Goal: Check status: Check status

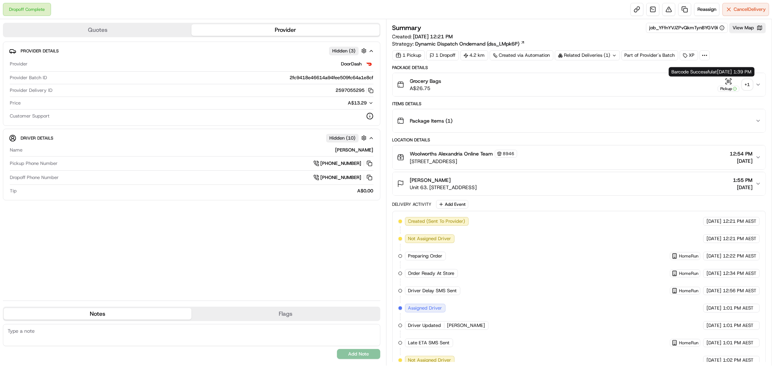
click at [747, 84] on div "+ 1" at bounding box center [748, 85] width 10 height 10
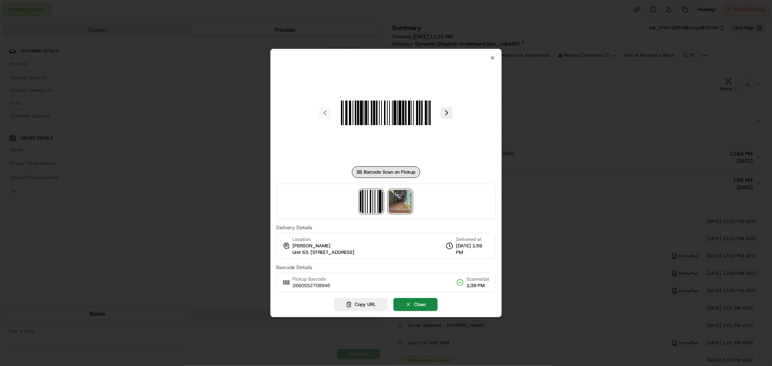
click at [397, 204] on img at bounding box center [400, 201] width 23 height 23
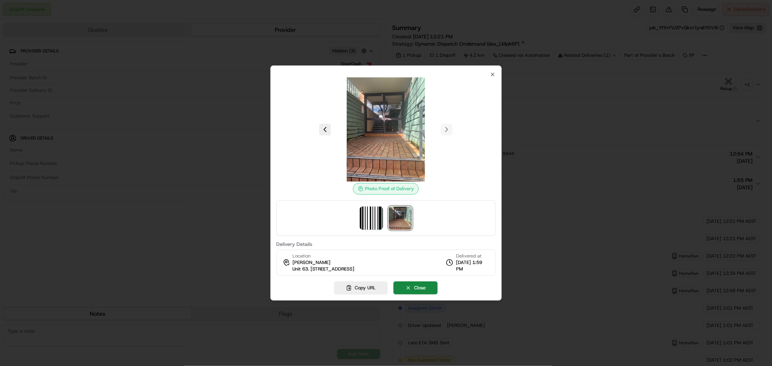
drag, startPoint x: 428, startPoint y: 270, endPoint x: 294, endPoint y: 270, distance: 134.0
click at [294, 270] on span "Unit 63. [STREET_ADDRESS]" at bounding box center [324, 269] width 62 height 7
click at [491, 75] on icon "button" at bounding box center [493, 75] width 6 height 6
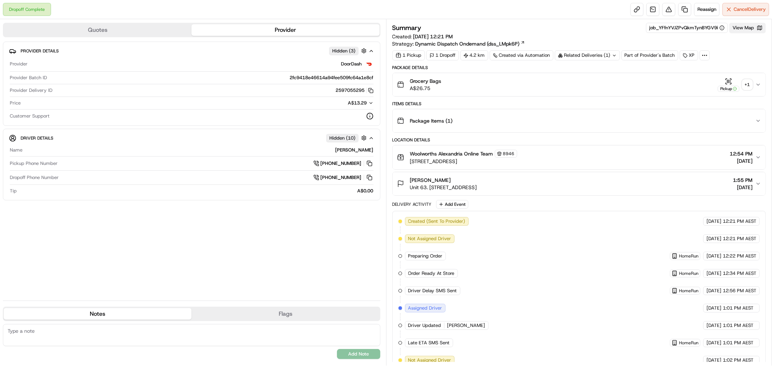
click at [739, 28] on button "View Map" at bounding box center [748, 28] width 37 height 10
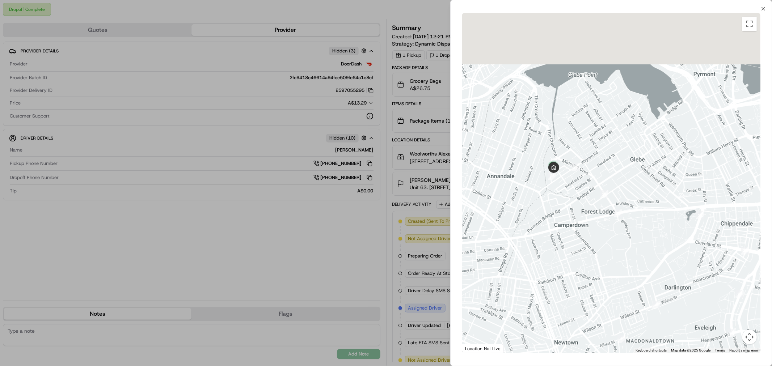
drag, startPoint x: 511, startPoint y: 95, endPoint x: 554, endPoint y: 199, distance: 113.2
click at [554, 199] on div at bounding box center [611, 183] width 298 height 340
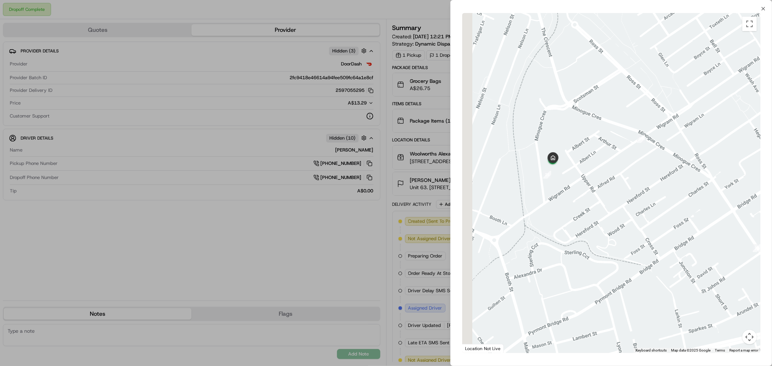
drag, startPoint x: 532, startPoint y: 152, endPoint x: 583, endPoint y: 175, distance: 55.4
click at [583, 175] on div at bounding box center [611, 183] width 298 height 340
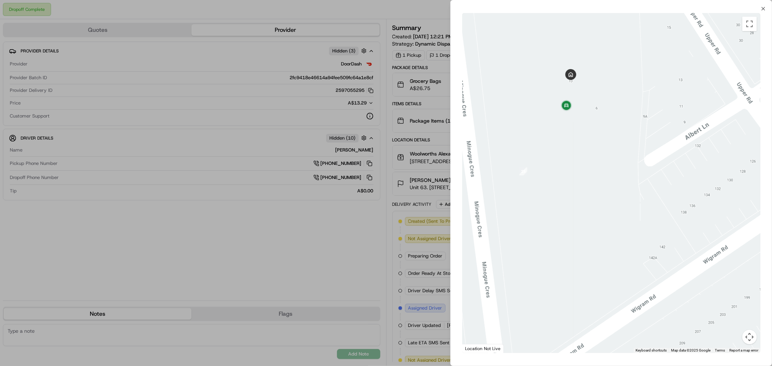
drag, startPoint x: 553, startPoint y: 148, endPoint x: 608, endPoint y: 174, distance: 59.9
click at [608, 174] on div at bounding box center [611, 183] width 298 height 340
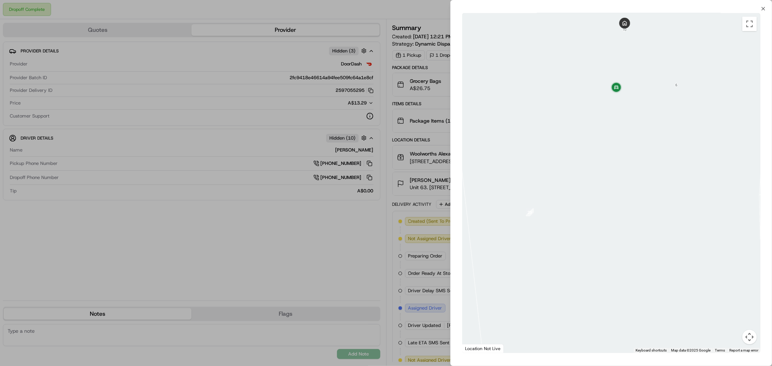
click at [442, 141] on div at bounding box center [386, 183] width 772 height 366
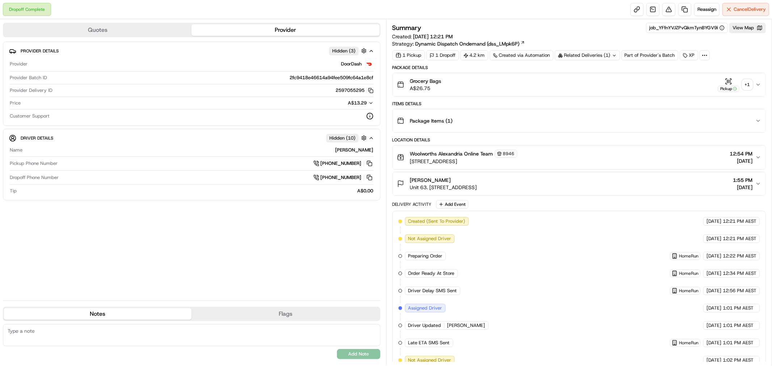
click at [748, 83] on div "+ 1" at bounding box center [748, 85] width 10 height 10
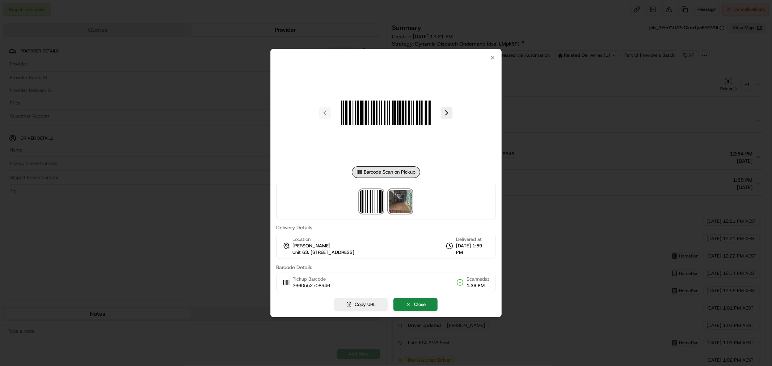
click at [400, 200] on img at bounding box center [400, 201] width 23 height 23
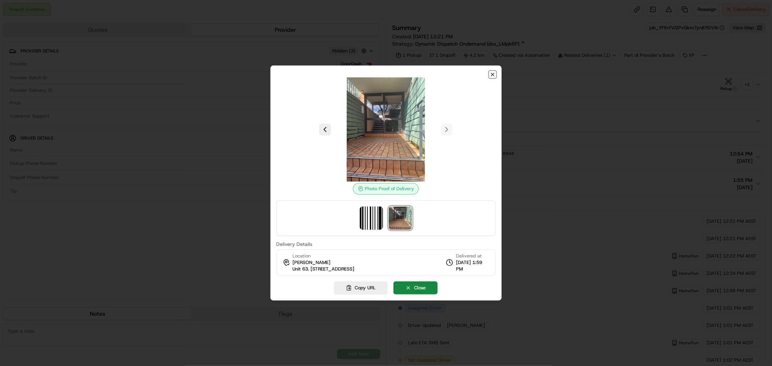
click at [493, 73] on icon "button" at bounding box center [493, 75] width 6 height 6
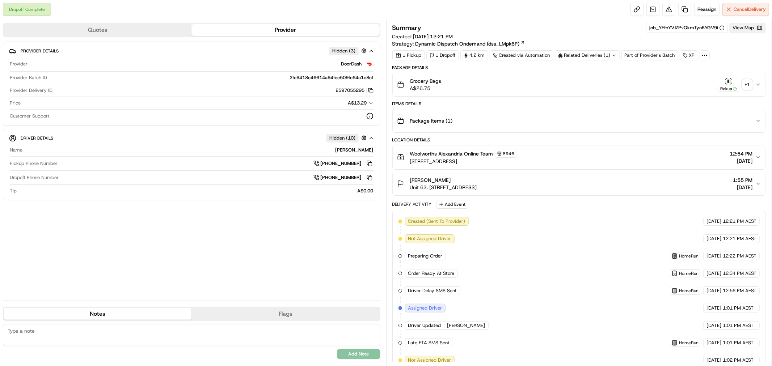
click at [754, 31] on button "View Map" at bounding box center [748, 28] width 37 height 10
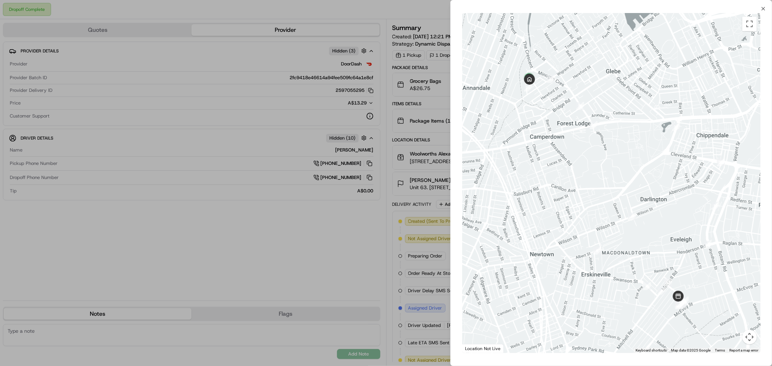
drag, startPoint x: 519, startPoint y: 96, endPoint x: 533, endPoint y: 107, distance: 18.0
click at [533, 107] on div at bounding box center [611, 183] width 298 height 340
click at [407, 209] on div at bounding box center [386, 183] width 772 height 366
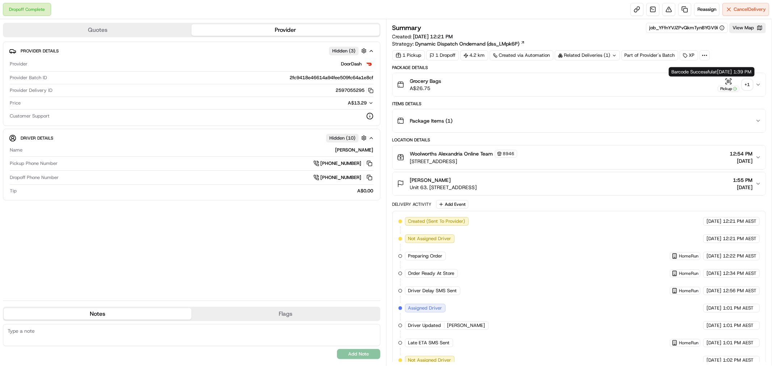
click at [744, 85] on div "+ 1" at bounding box center [748, 85] width 10 height 10
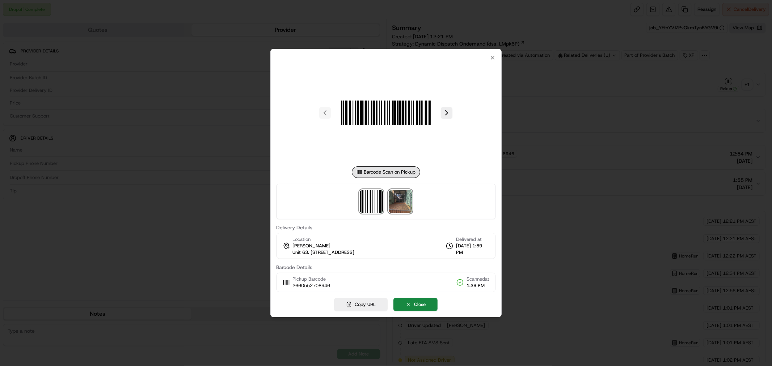
click at [399, 202] on img at bounding box center [400, 201] width 23 height 23
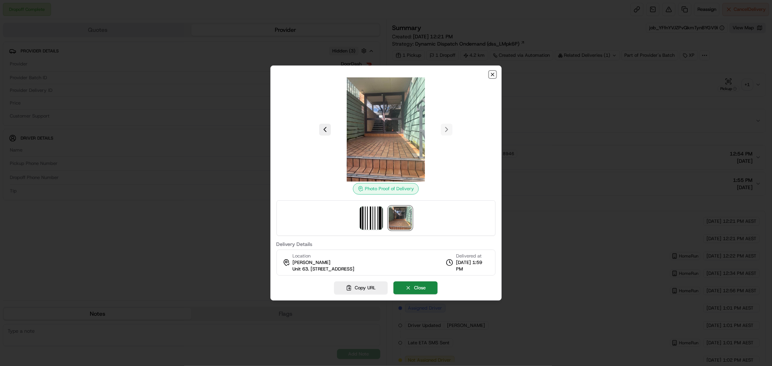
click at [492, 73] on icon "button" at bounding box center [493, 75] width 6 height 6
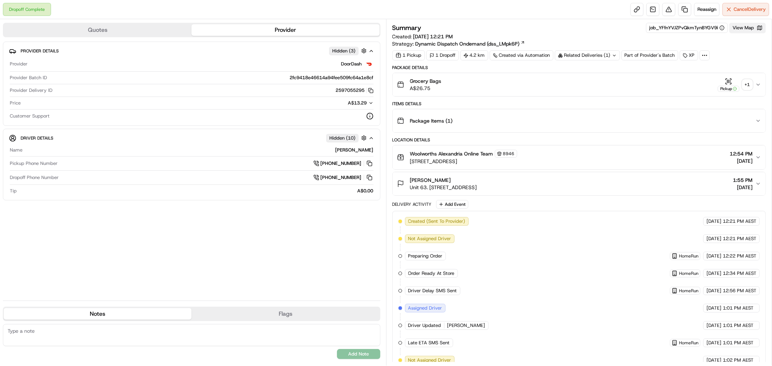
click at [746, 30] on button "View Map" at bounding box center [748, 28] width 37 height 10
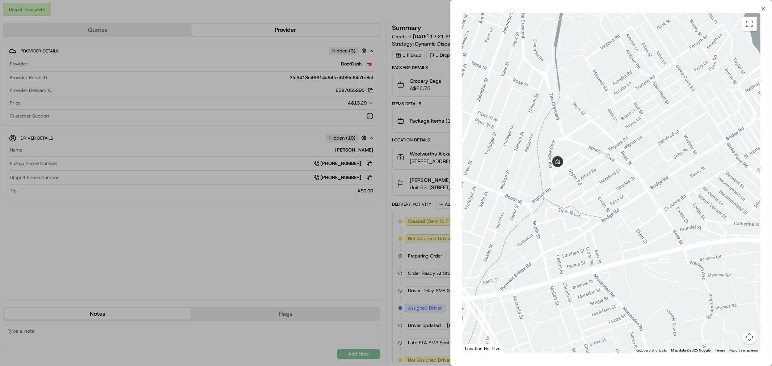
drag, startPoint x: 540, startPoint y: 90, endPoint x: 546, endPoint y: 222, distance: 132.6
click at [546, 222] on div at bounding box center [611, 183] width 298 height 340
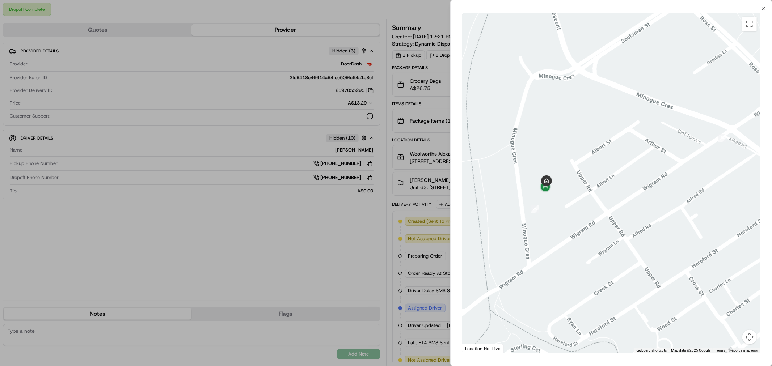
drag, startPoint x: 530, startPoint y: 168, endPoint x: 567, endPoint y: 205, distance: 52.2
click at [567, 205] on div at bounding box center [611, 183] width 298 height 340
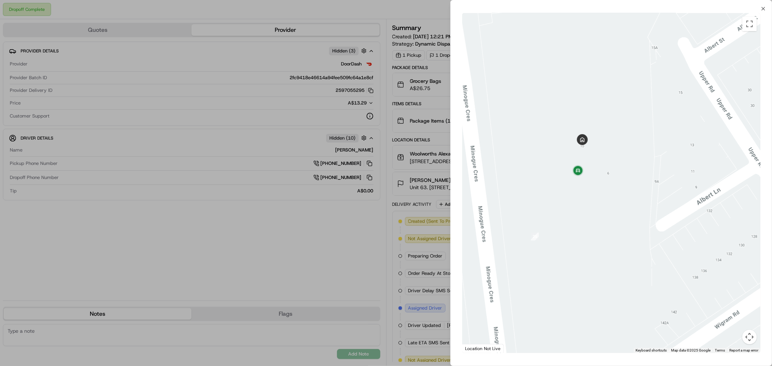
drag, startPoint x: 537, startPoint y: 192, endPoint x: 614, endPoint y: 204, distance: 77.6
click at [614, 204] on div at bounding box center [611, 183] width 298 height 340
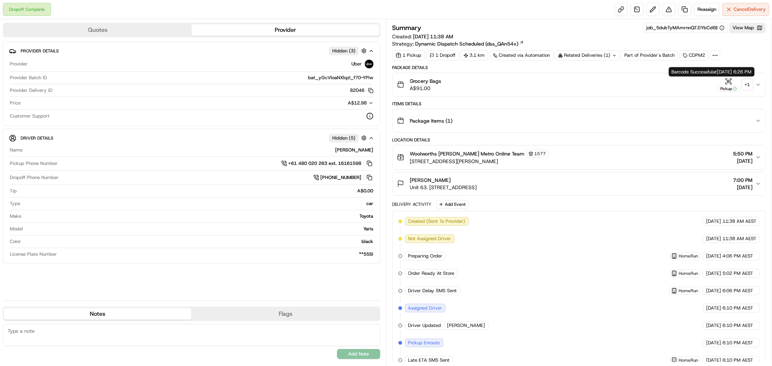
click at [746, 86] on div "+ 1" at bounding box center [748, 85] width 10 height 10
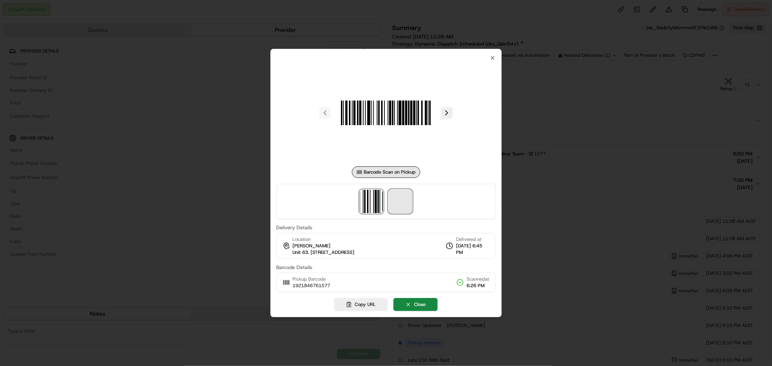
click at [403, 203] on span at bounding box center [400, 201] width 23 height 23
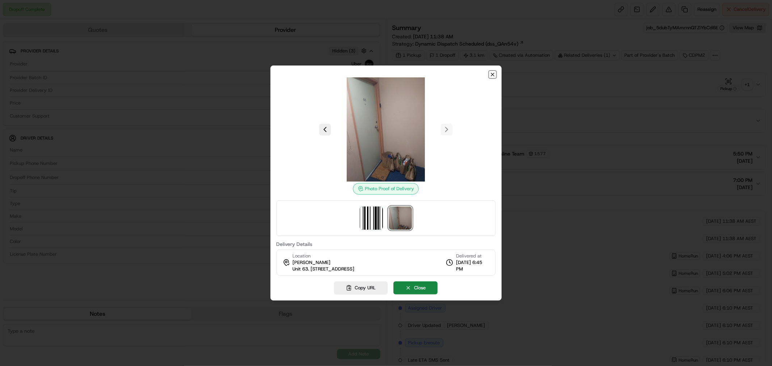
click at [493, 75] on icon "button" at bounding box center [493, 75] width 6 height 6
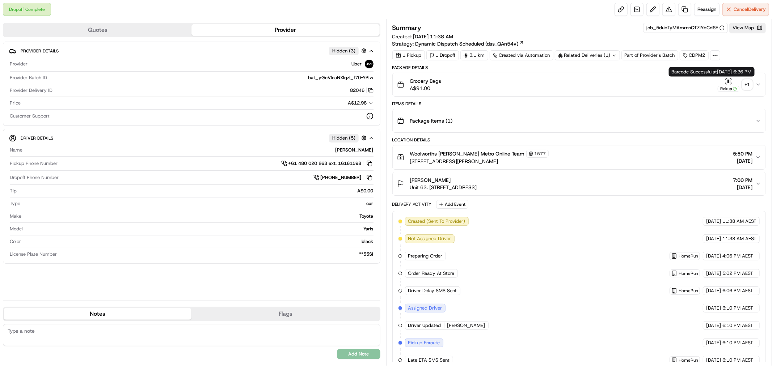
click at [748, 83] on div "+ 1" at bounding box center [748, 85] width 10 height 10
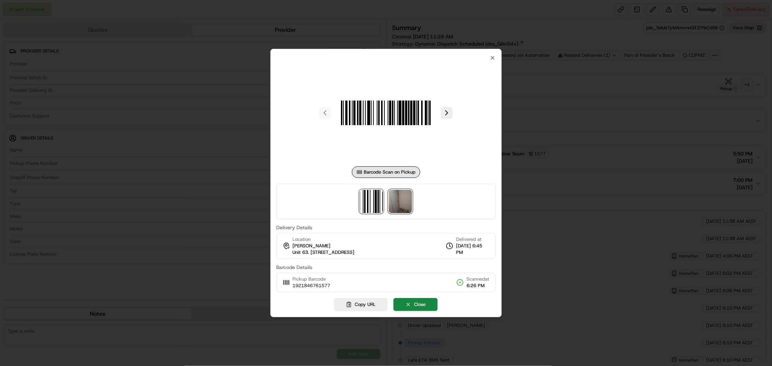
click at [403, 200] on img at bounding box center [400, 201] width 23 height 23
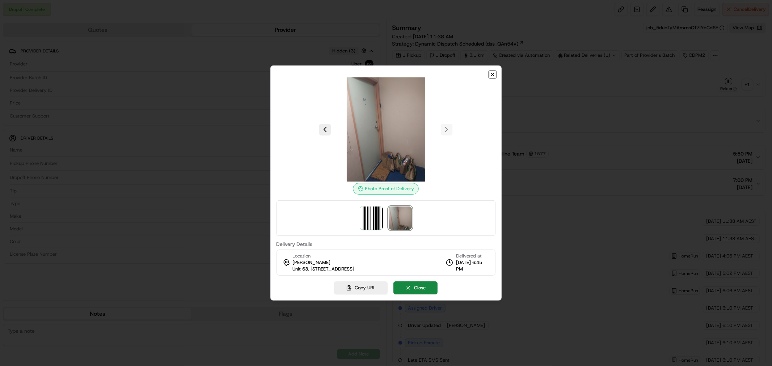
click at [494, 74] on icon "button" at bounding box center [493, 75] width 6 height 6
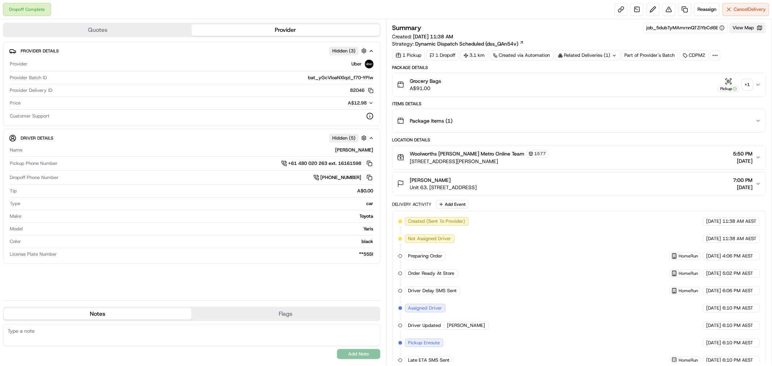
click at [747, 30] on button "View Map" at bounding box center [748, 28] width 37 height 10
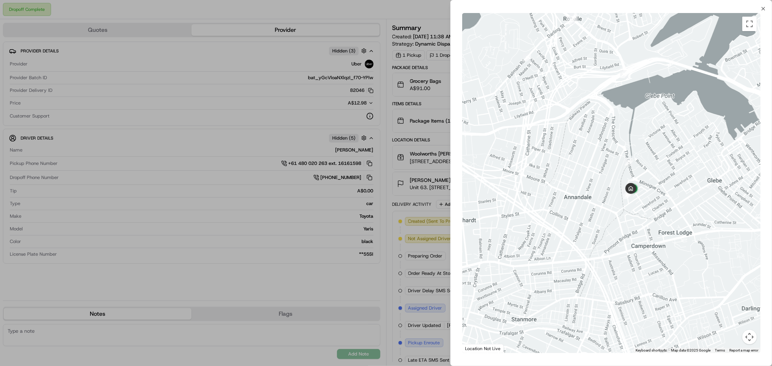
drag, startPoint x: 710, startPoint y: 261, endPoint x: 636, endPoint y: 171, distance: 116.7
click at [636, 171] on div at bounding box center [611, 183] width 298 height 340
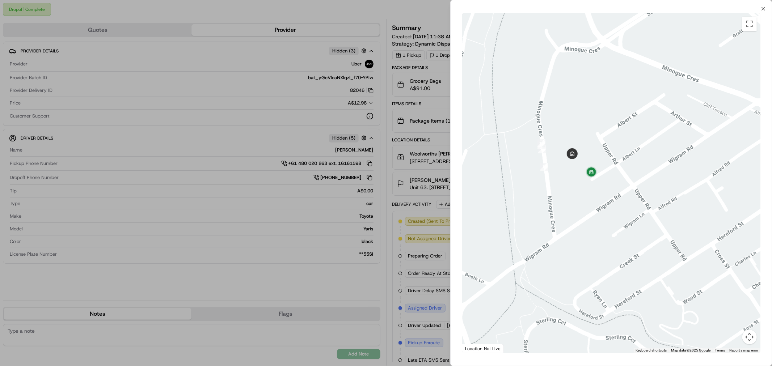
drag, startPoint x: 559, startPoint y: 158, endPoint x: 628, endPoint y: 217, distance: 90.4
click at [628, 217] on div at bounding box center [611, 183] width 298 height 340
click at [378, 12] on div at bounding box center [386, 183] width 772 height 366
